Goal: Task Accomplishment & Management: Manage account settings

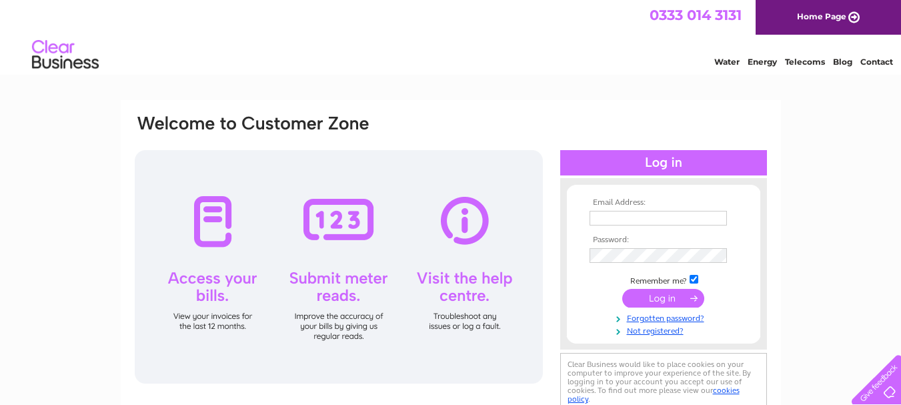
type input "john@252spares.co.uk"
click at [668, 297] on input "submit" at bounding box center [663, 298] width 82 height 19
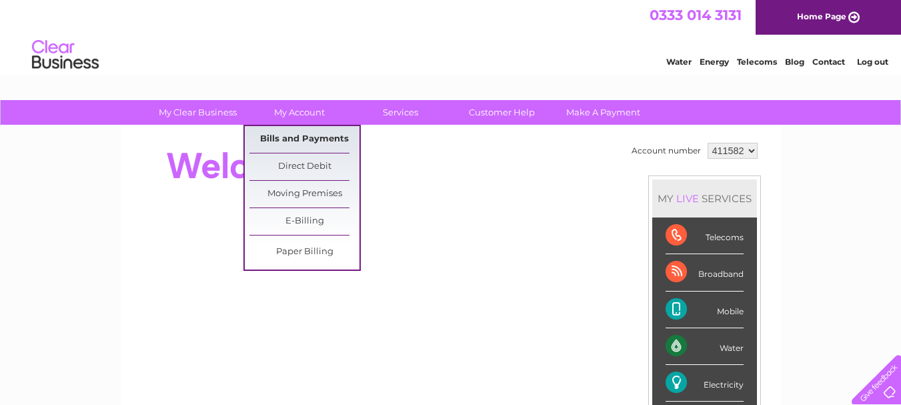
click at [309, 136] on link "Bills and Payments" at bounding box center [304, 139] width 110 height 27
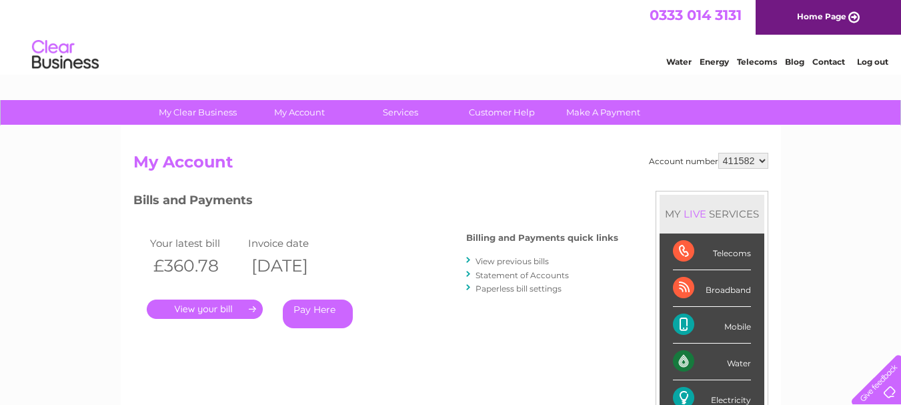
click at [212, 309] on link "." at bounding box center [205, 308] width 116 height 19
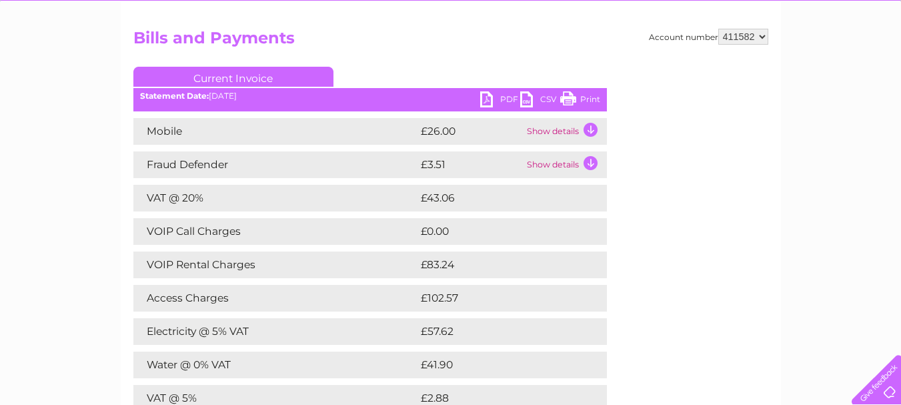
scroll to position [126, 0]
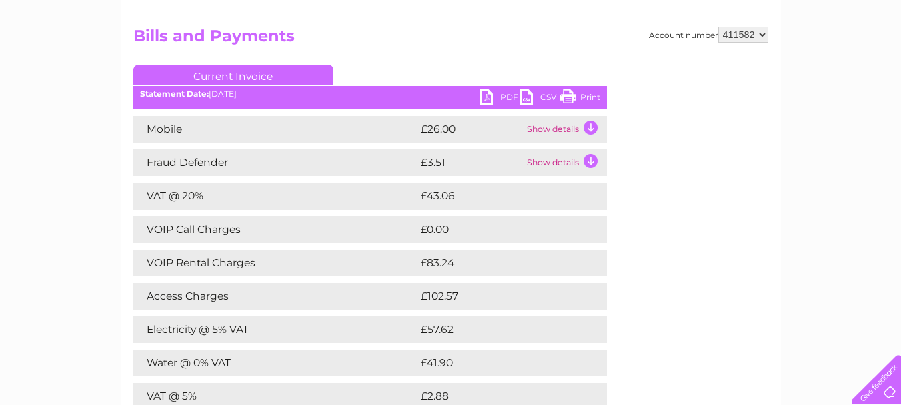
click at [566, 95] on link "Print" at bounding box center [580, 98] width 40 height 19
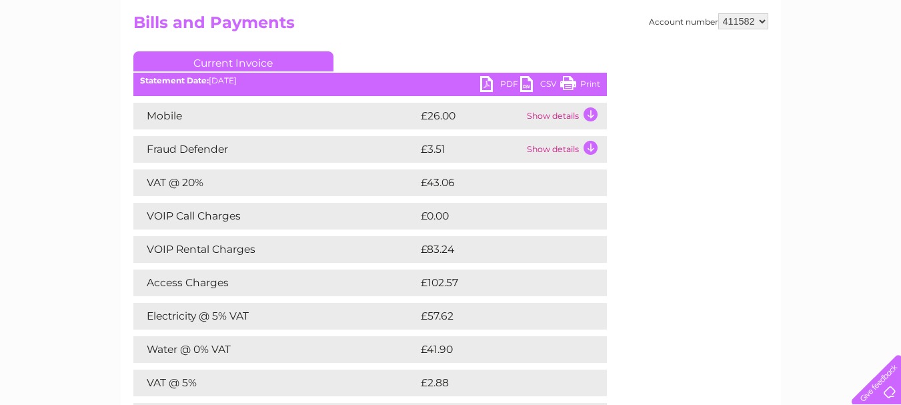
scroll to position [0, 0]
